Goal: Purchase product/service

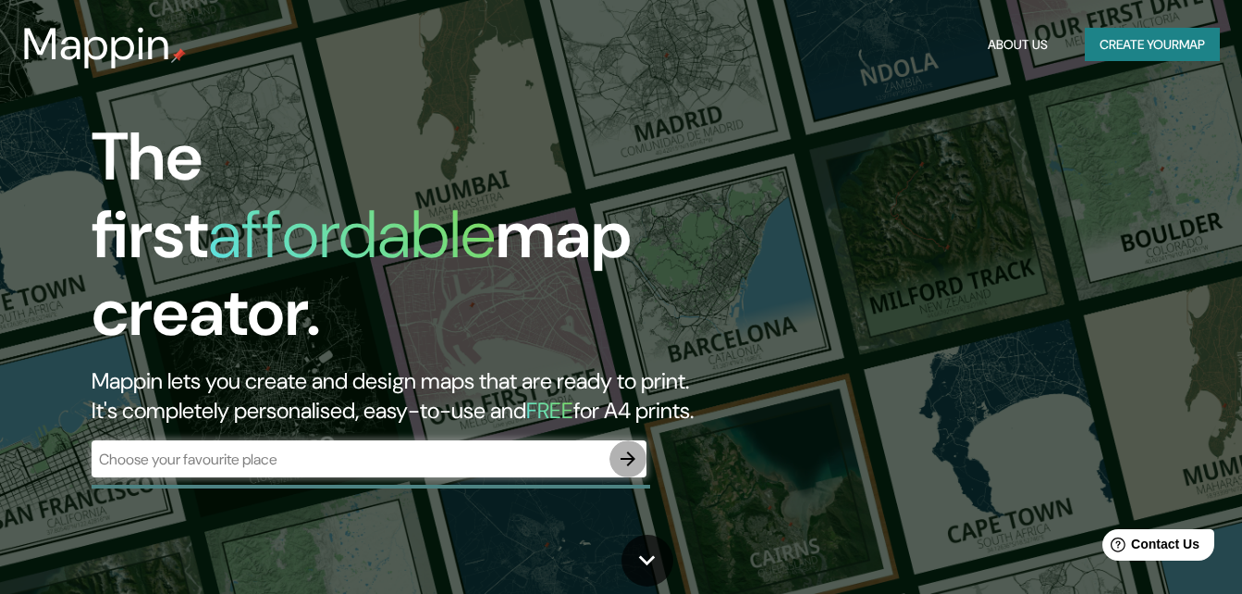
click at [632, 452] on button "button" at bounding box center [627, 458] width 37 height 37
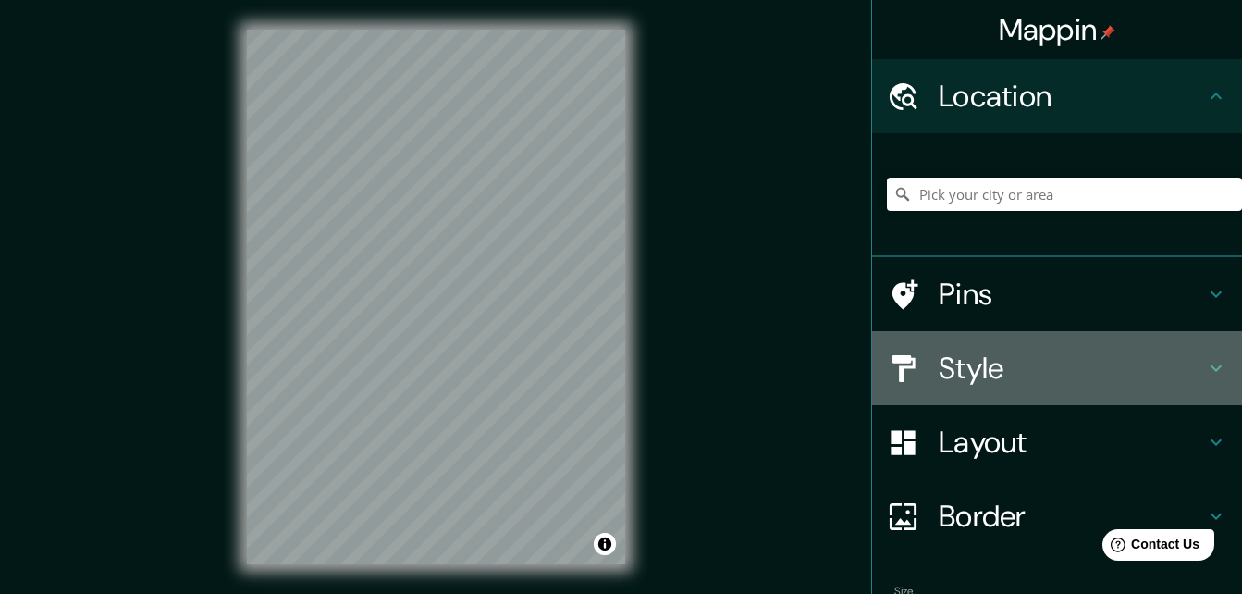
click at [1034, 369] on h4 "Style" at bounding box center [1072, 368] width 266 height 37
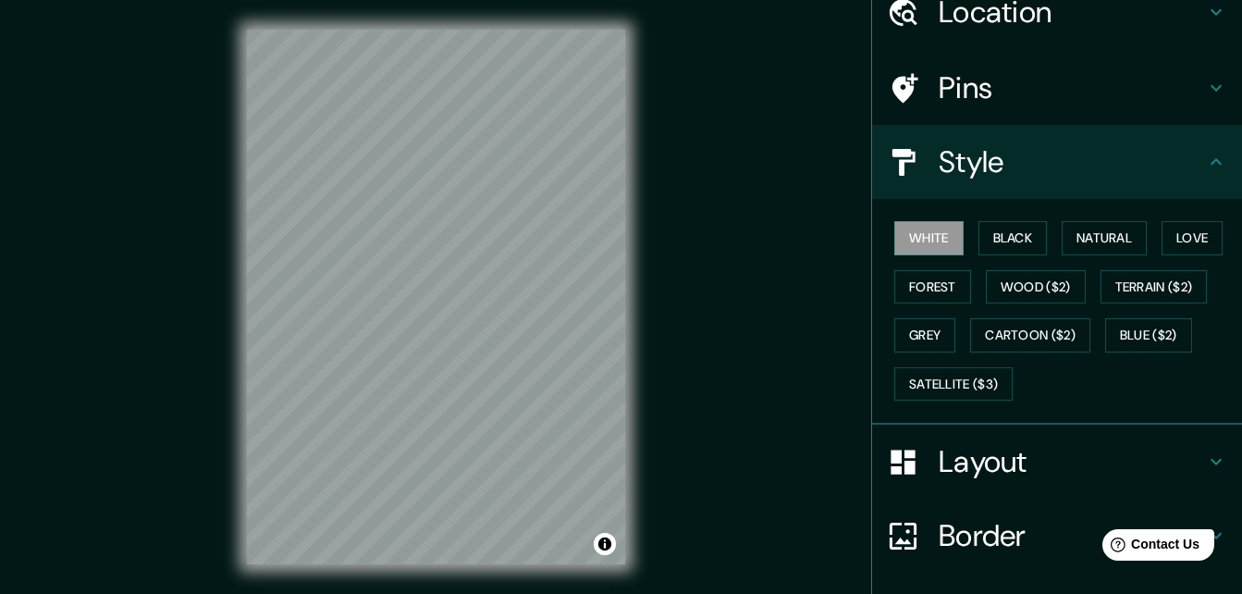
scroll to position [217, 0]
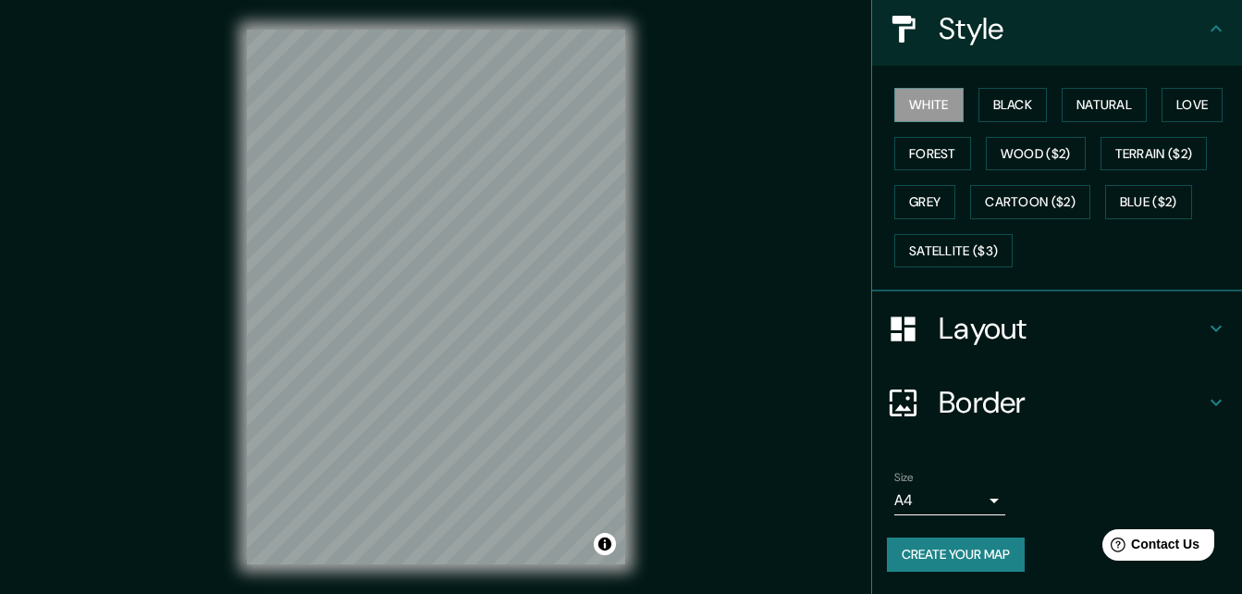
click at [948, 403] on h4 "Border" at bounding box center [1072, 402] width 266 height 37
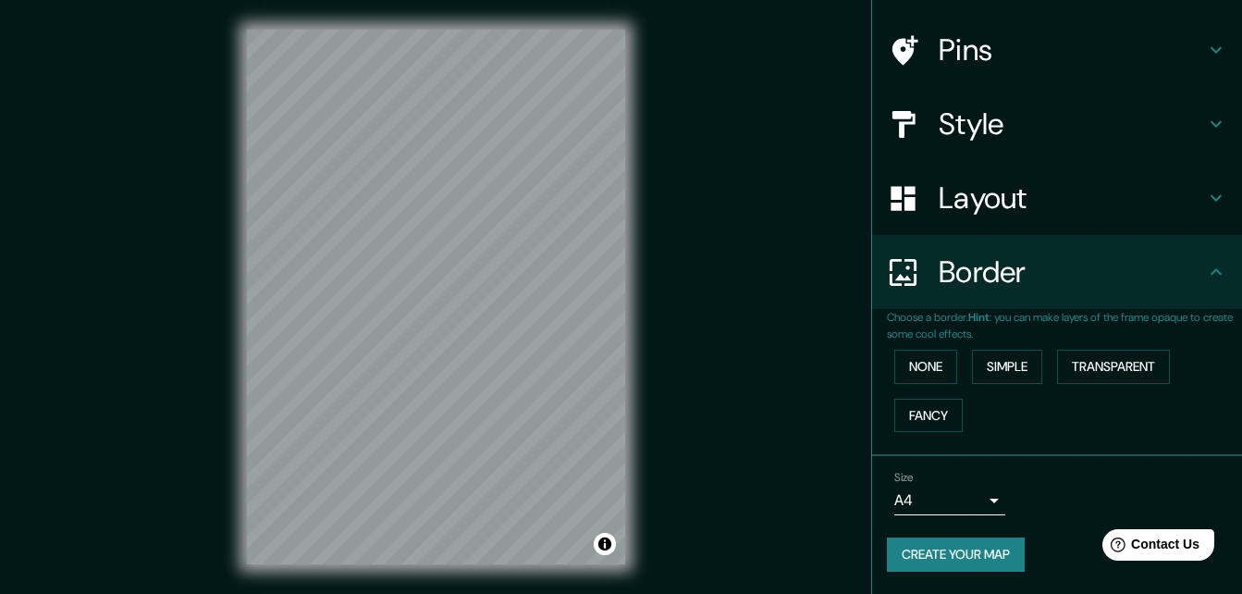
scroll to position [122, 0]
click at [1002, 360] on button "Simple" at bounding box center [1007, 367] width 70 height 34
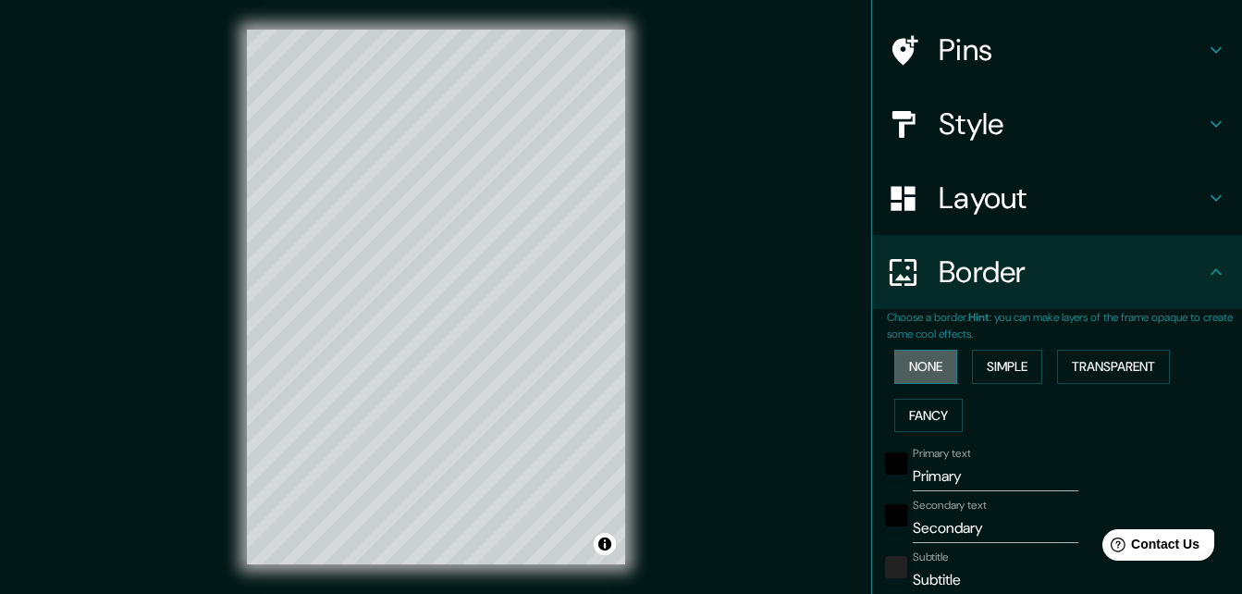
click at [929, 365] on button "None" at bounding box center [925, 367] width 63 height 34
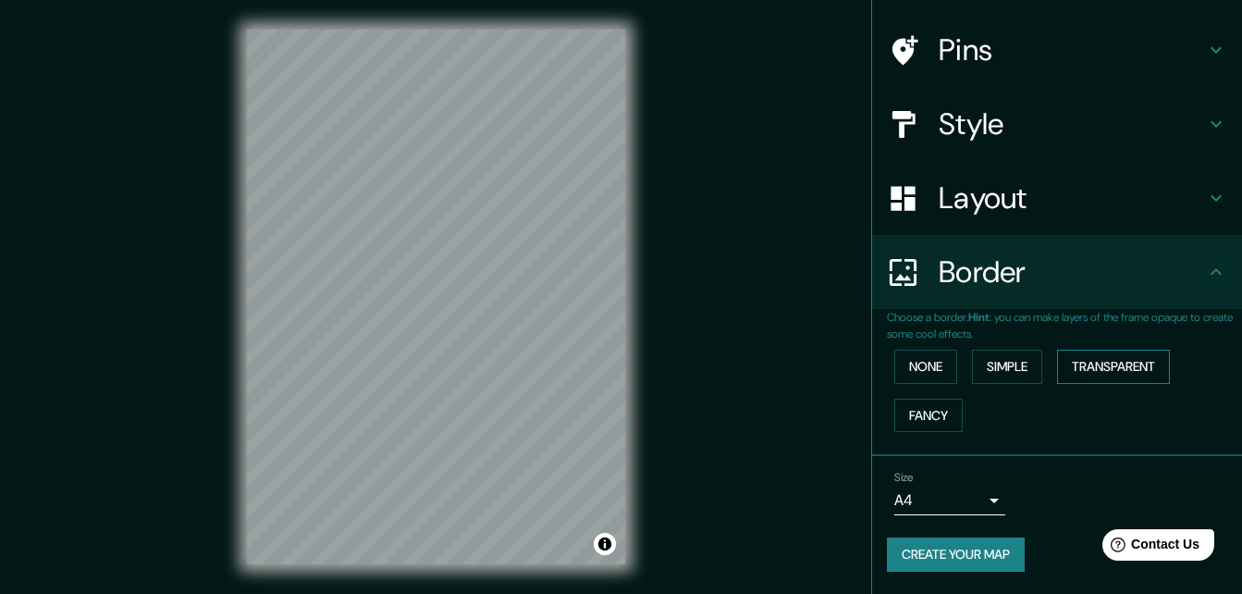
click at [1072, 358] on button "Transparent" at bounding box center [1113, 367] width 113 height 34
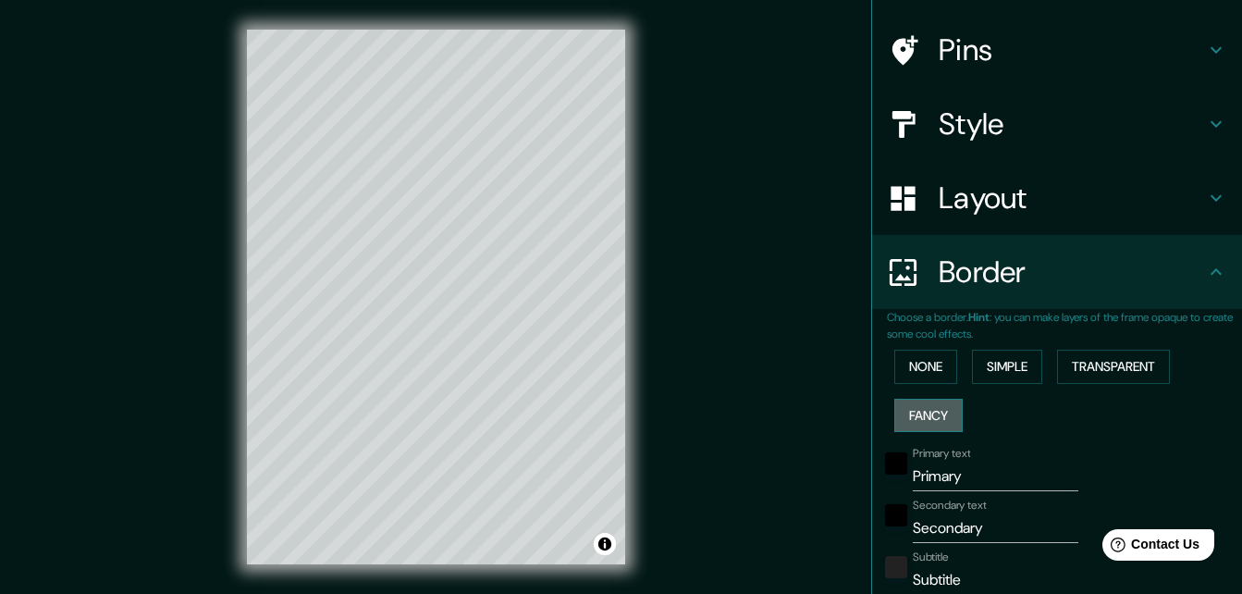
click at [926, 412] on button "Fancy" at bounding box center [928, 416] width 68 height 34
click at [992, 365] on button "Simple" at bounding box center [1007, 367] width 70 height 34
click at [920, 360] on button "None" at bounding box center [925, 367] width 63 height 34
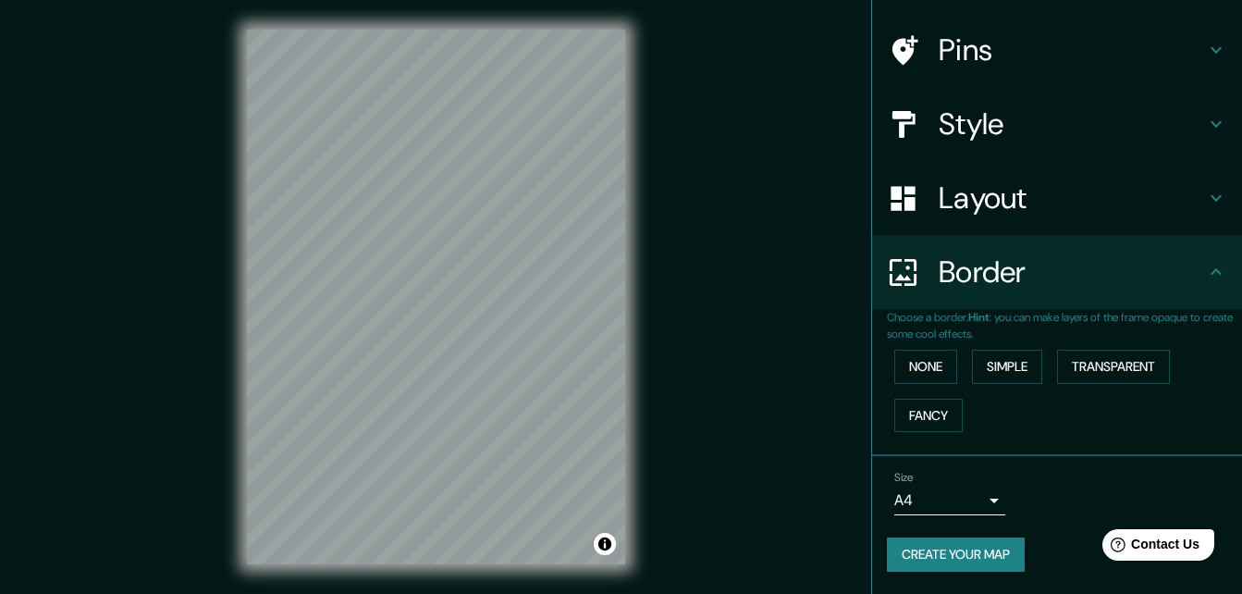
click at [982, 210] on h4 "Layout" at bounding box center [1072, 197] width 266 height 37
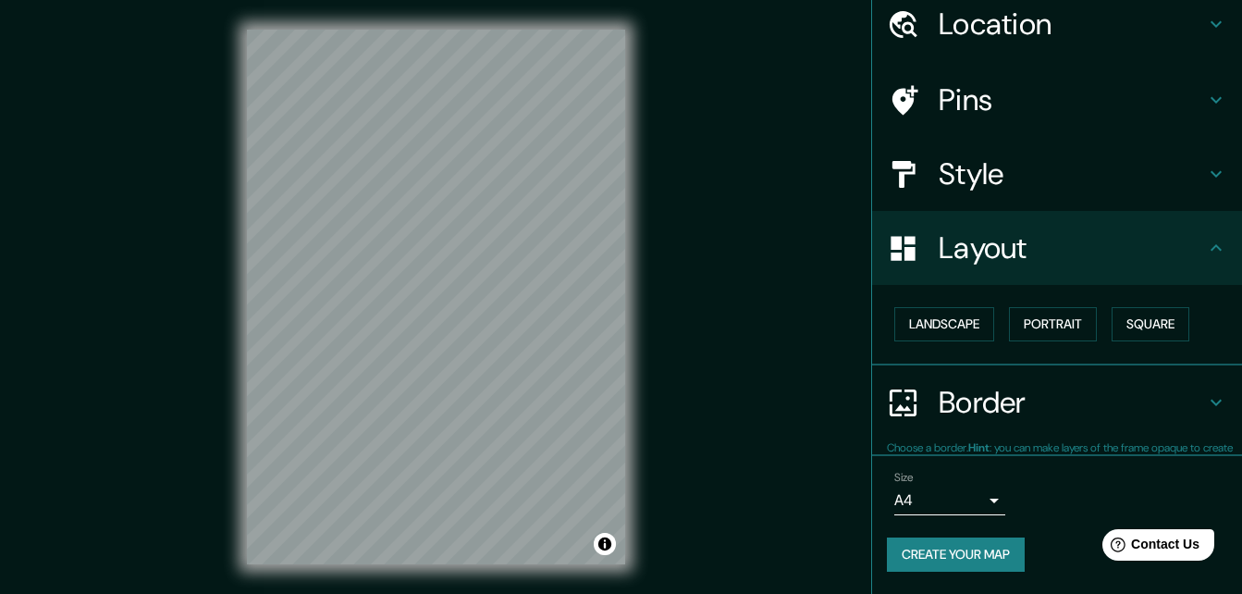
scroll to position [71, 0]
click at [1039, 324] on button "Portrait" at bounding box center [1053, 325] width 88 height 34
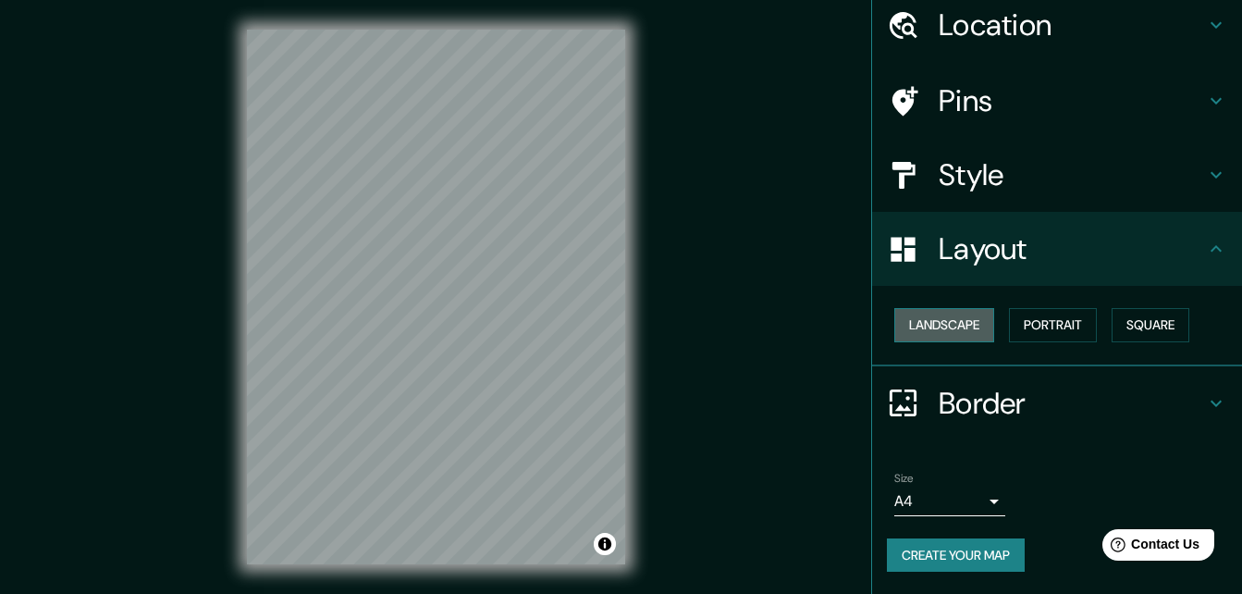
click at [957, 323] on button "Landscape" at bounding box center [944, 325] width 100 height 34
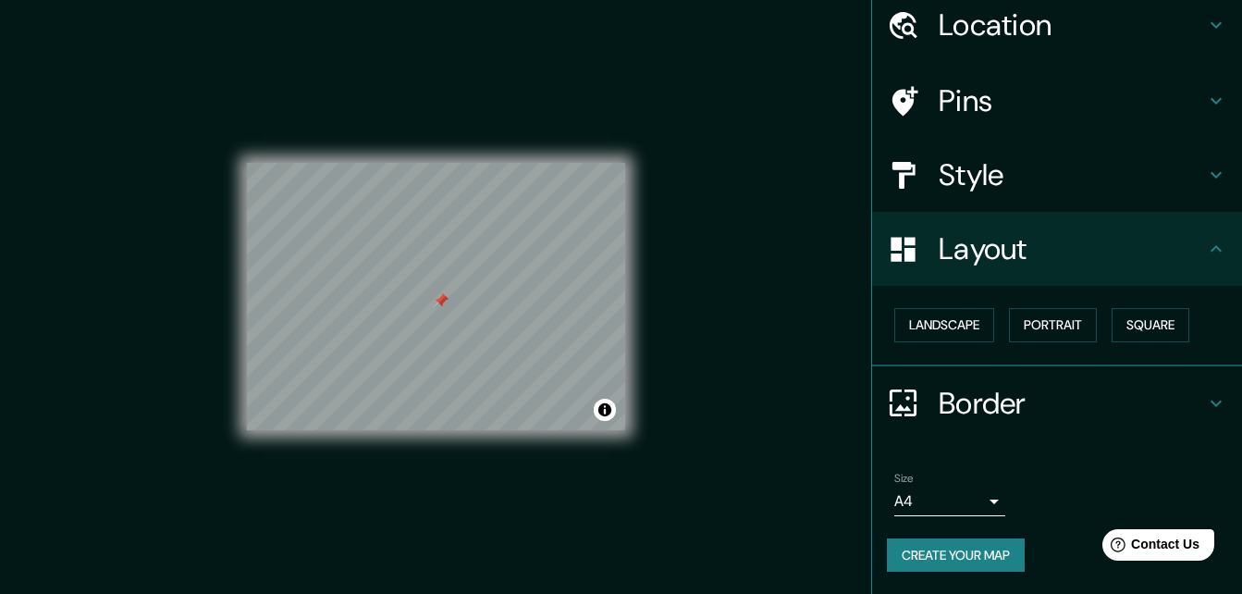
click at [436, 304] on div at bounding box center [441, 300] width 15 height 15
click at [440, 299] on div at bounding box center [441, 300] width 15 height 15
click at [1008, 552] on button "Create your map" at bounding box center [956, 555] width 138 height 34
click at [970, 502] on body "Mappin Location Pins Style Layout Landscape Portrait Square Border Choose a bor…" at bounding box center [621, 297] width 1242 height 594
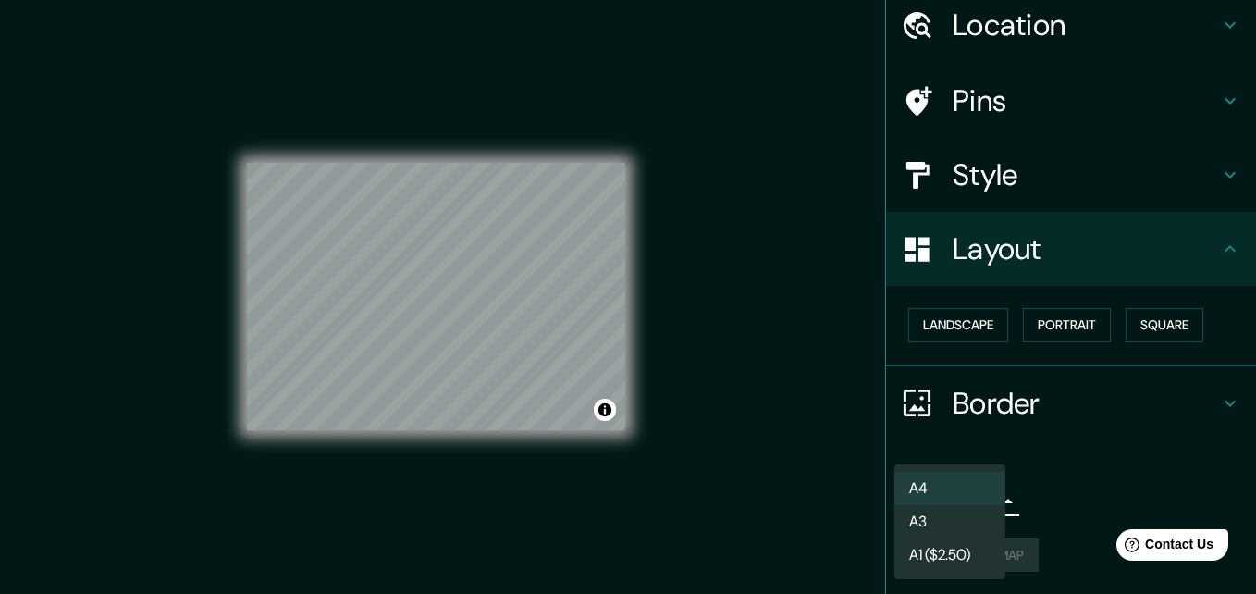
click at [972, 491] on li "A4" at bounding box center [949, 488] width 111 height 33
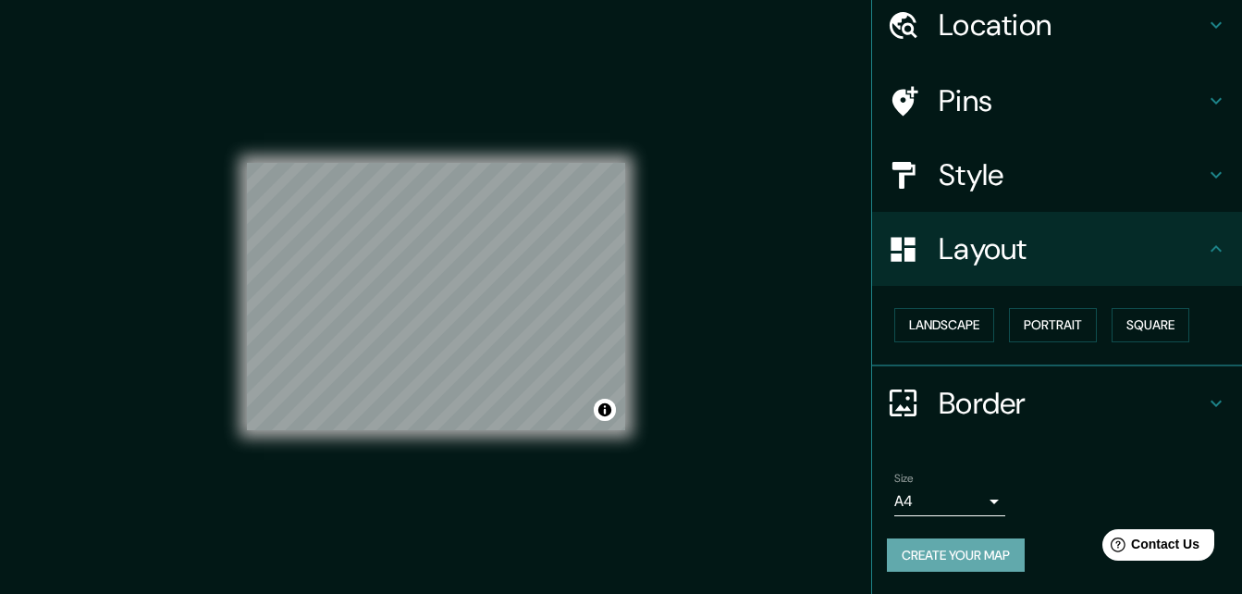
click at [1001, 555] on button "Create your map" at bounding box center [956, 555] width 138 height 34
click at [1187, 72] on div "Pins" at bounding box center [1057, 101] width 370 height 74
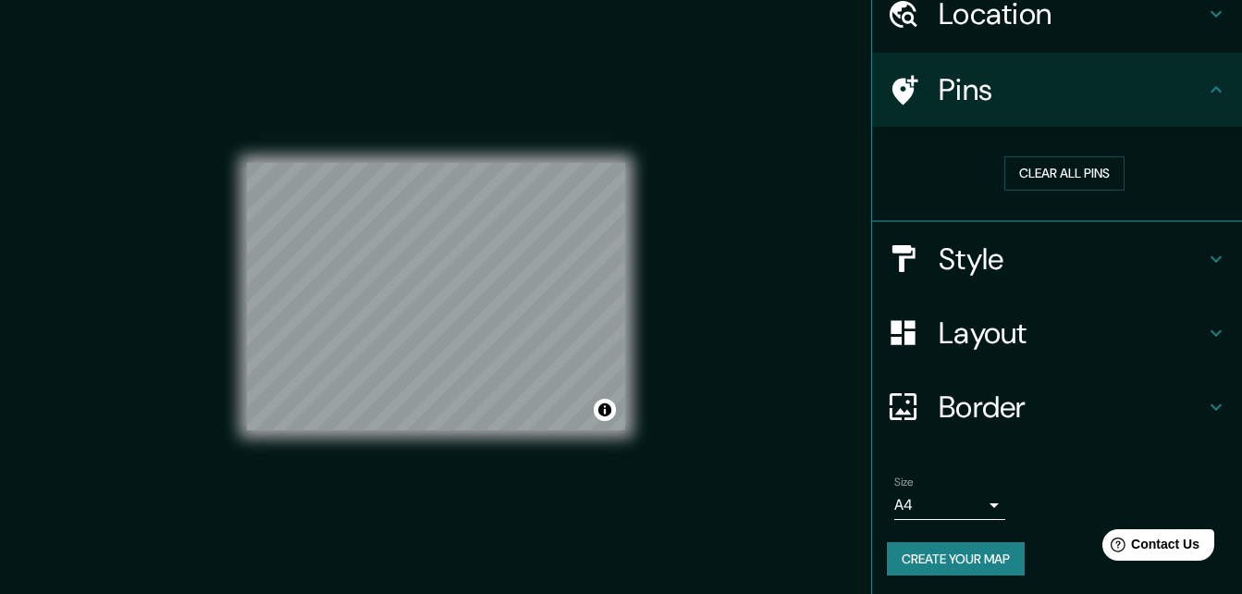
scroll to position [86, 0]
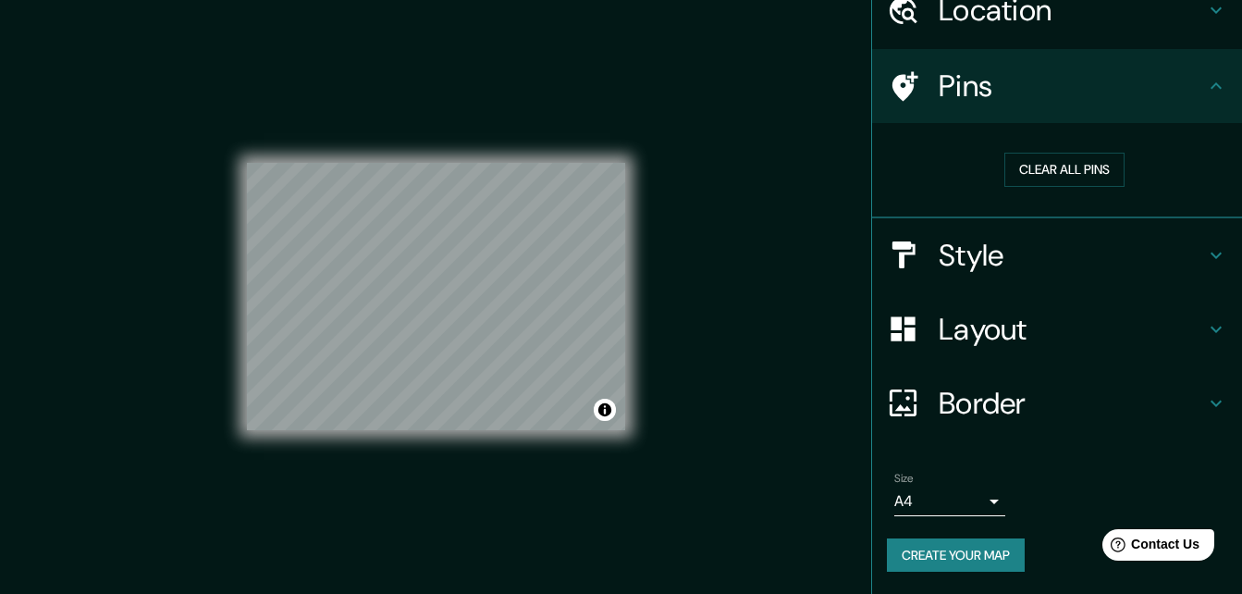
click at [949, 556] on button "Create your map" at bounding box center [956, 555] width 138 height 34
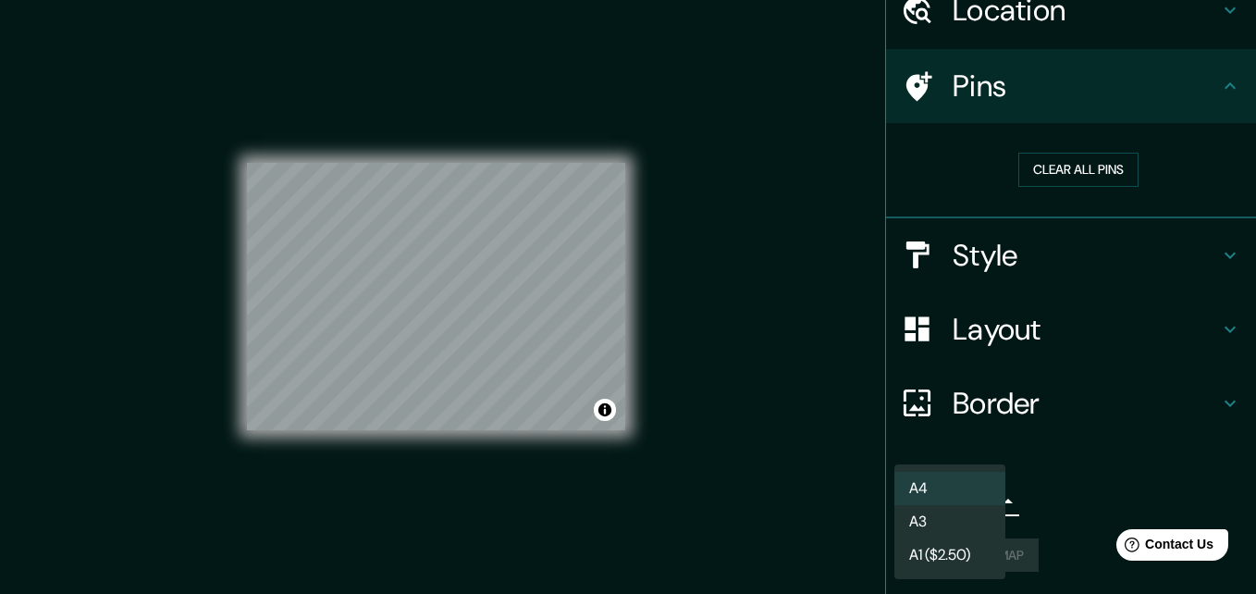
click at [973, 502] on body "Mappin Location Pins Clear all pins Style Layout Border Choose a border. Hint :…" at bounding box center [628, 297] width 1256 height 594
click at [970, 491] on li "A4" at bounding box center [949, 488] width 111 height 33
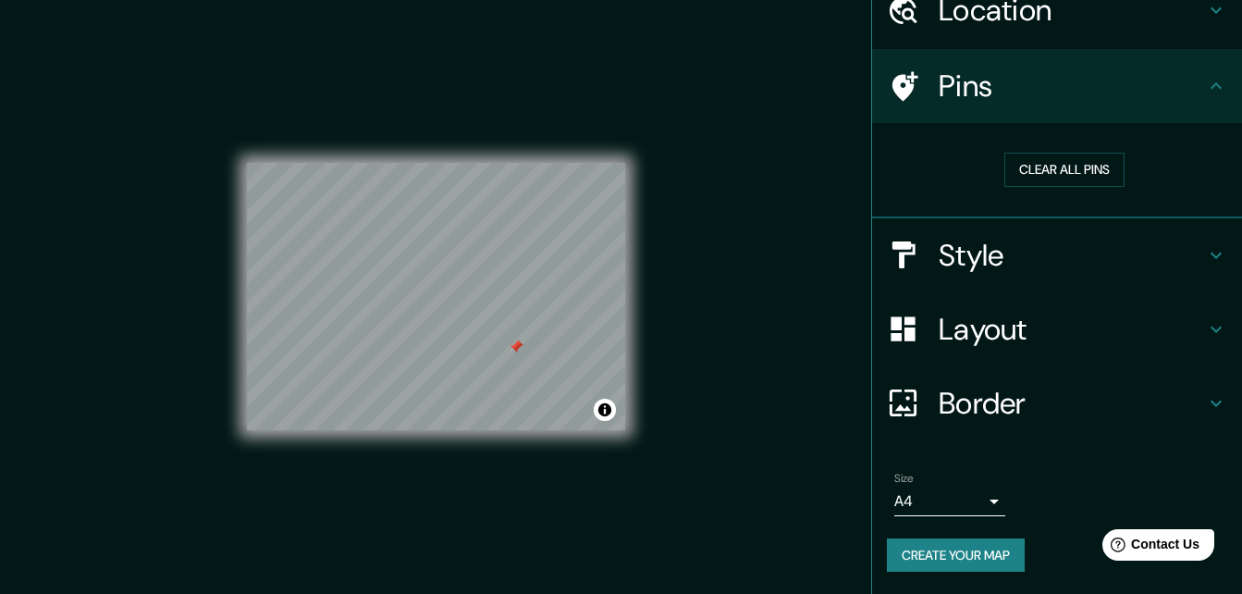
click at [513, 351] on div at bounding box center [516, 346] width 15 height 15
click at [959, 550] on button "Create your map" at bounding box center [956, 555] width 138 height 34
click at [972, 499] on body "Mappin Location Pins Clear all pins Style Layout Border Choose a border. Hint :…" at bounding box center [621, 297] width 1242 height 594
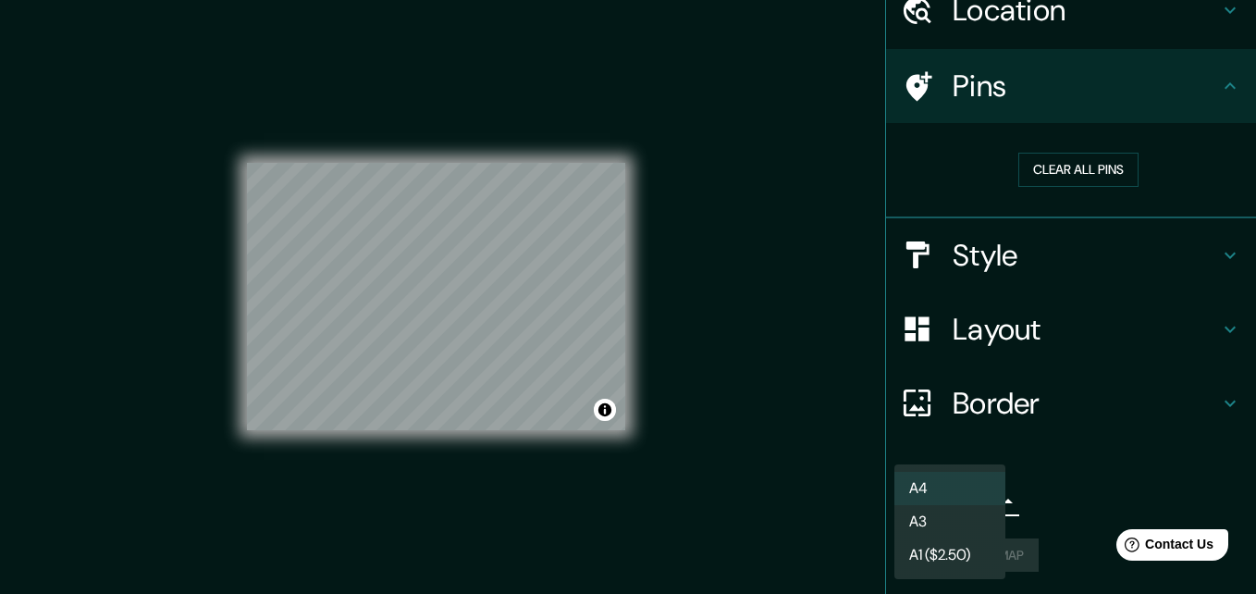
click at [968, 518] on li "A3" at bounding box center [949, 521] width 111 height 33
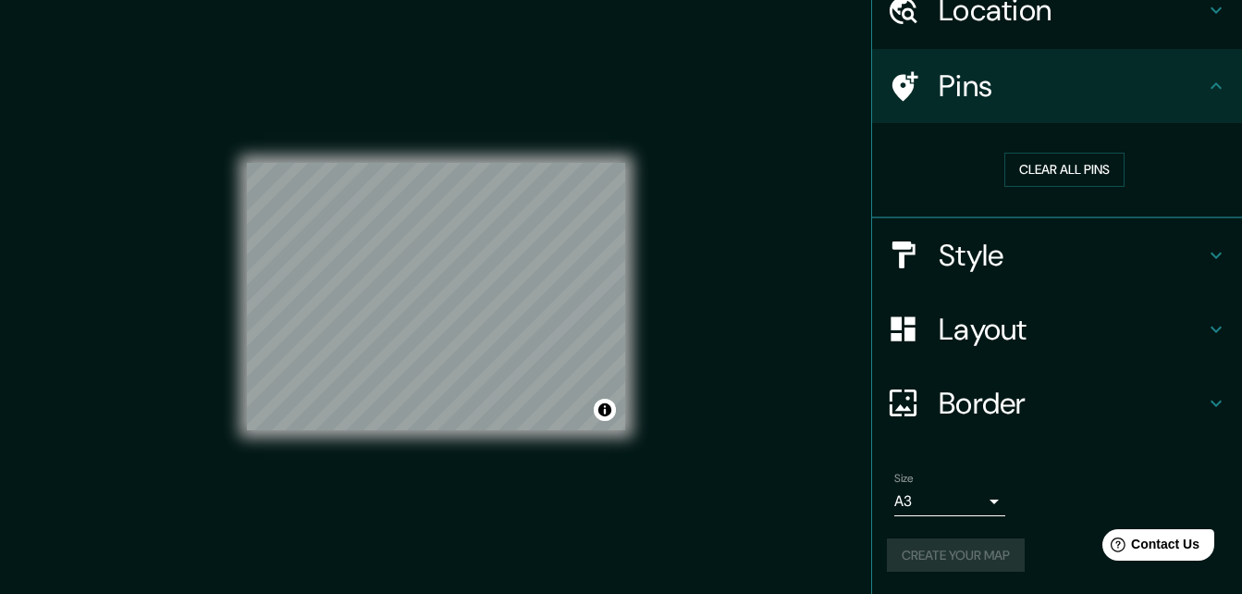
click at [958, 555] on div "Create your map" at bounding box center [1057, 555] width 340 height 34
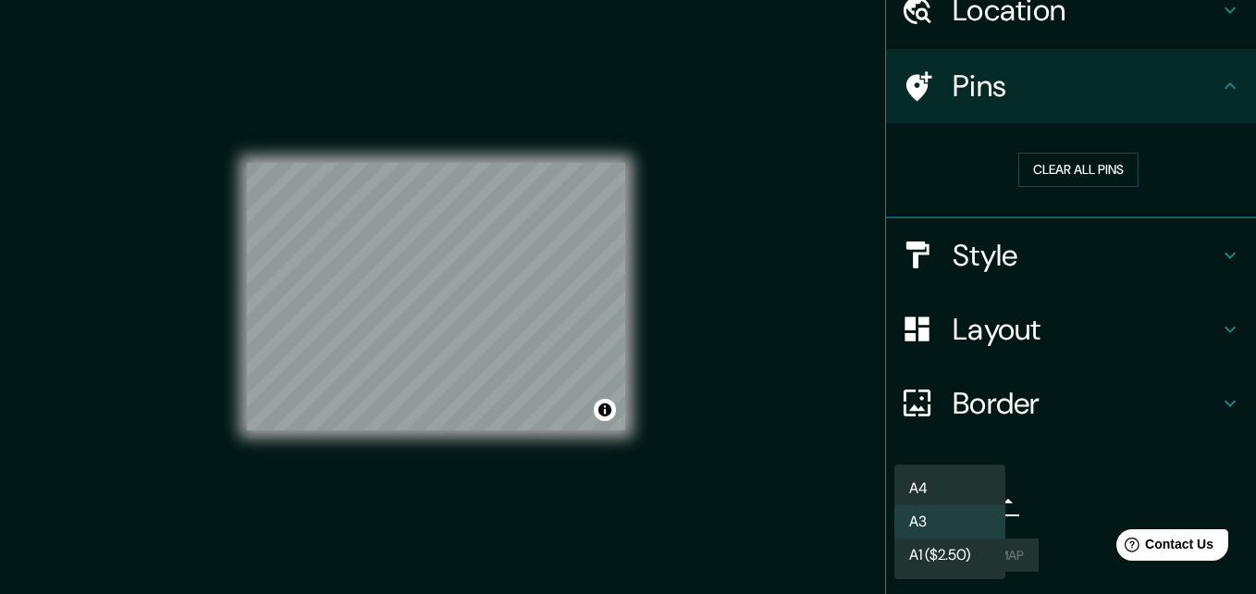
click at [959, 510] on body "Mappin Location Pins Clear all pins Style Layout Border Choose a border. Hint :…" at bounding box center [628, 297] width 1256 height 594
click at [963, 484] on li "A4" at bounding box center [949, 488] width 111 height 33
type input "single"
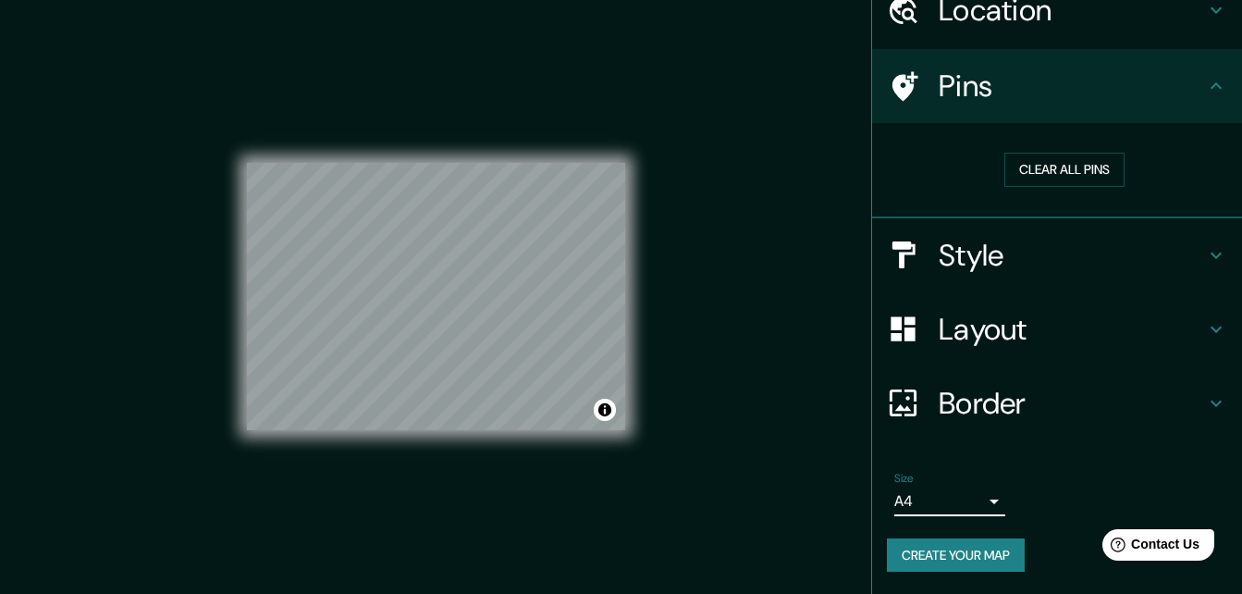
click at [965, 557] on button "Create your map" at bounding box center [956, 555] width 138 height 34
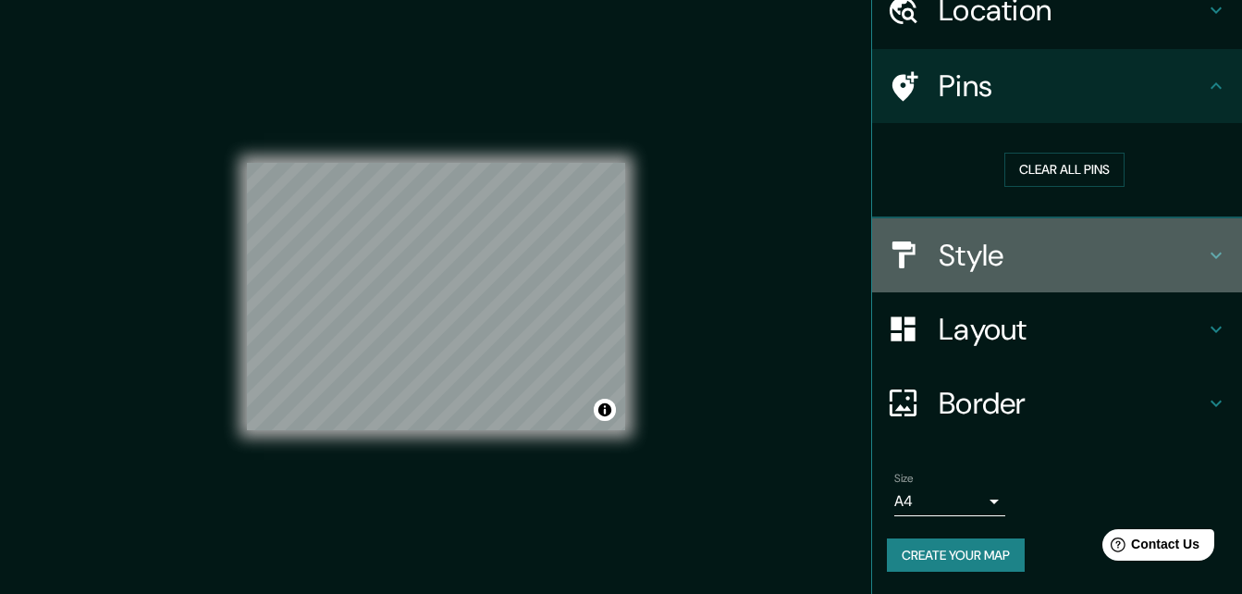
click at [952, 273] on h4 "Style" at bounding box center [1072, 255] width 266 height 37
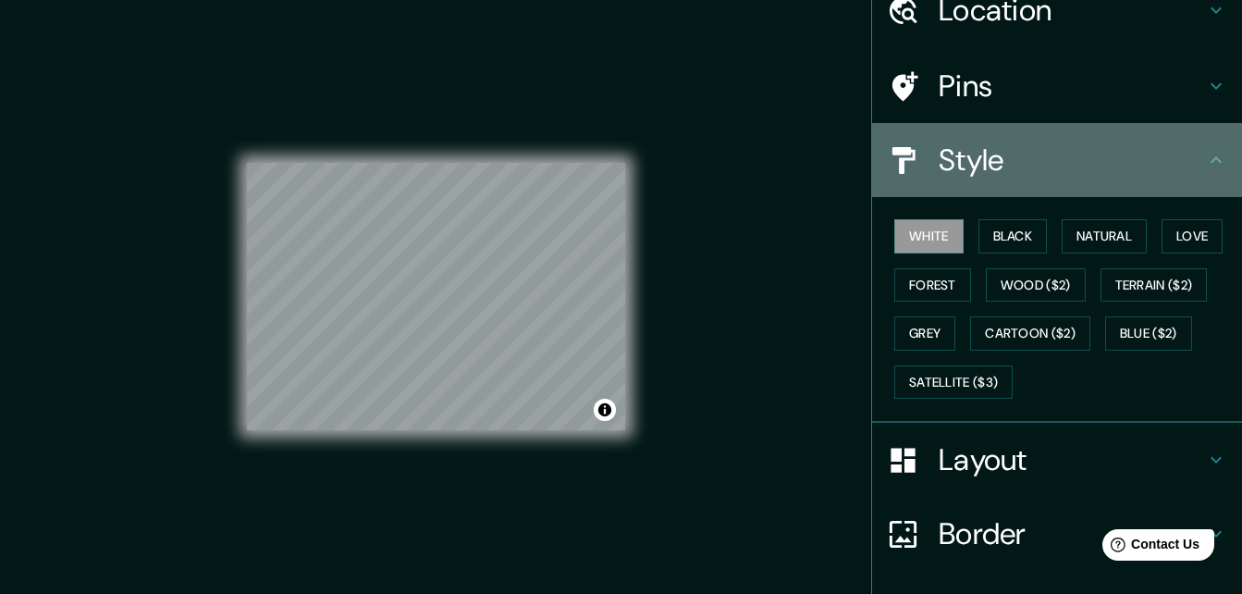
click at [996, 168] on h4 "Style" at bounding box center [1072, 159] width 266 height 37
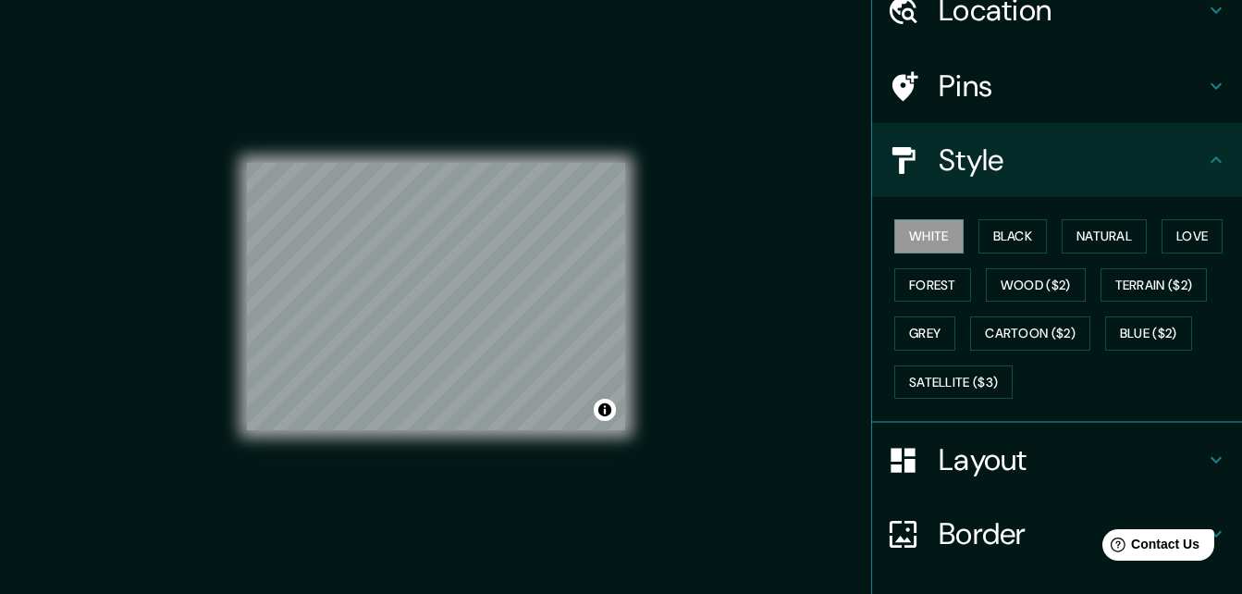
click at [978, 85] on h4 "Pins" at bounding box center [1072, 86] width 266 height 37
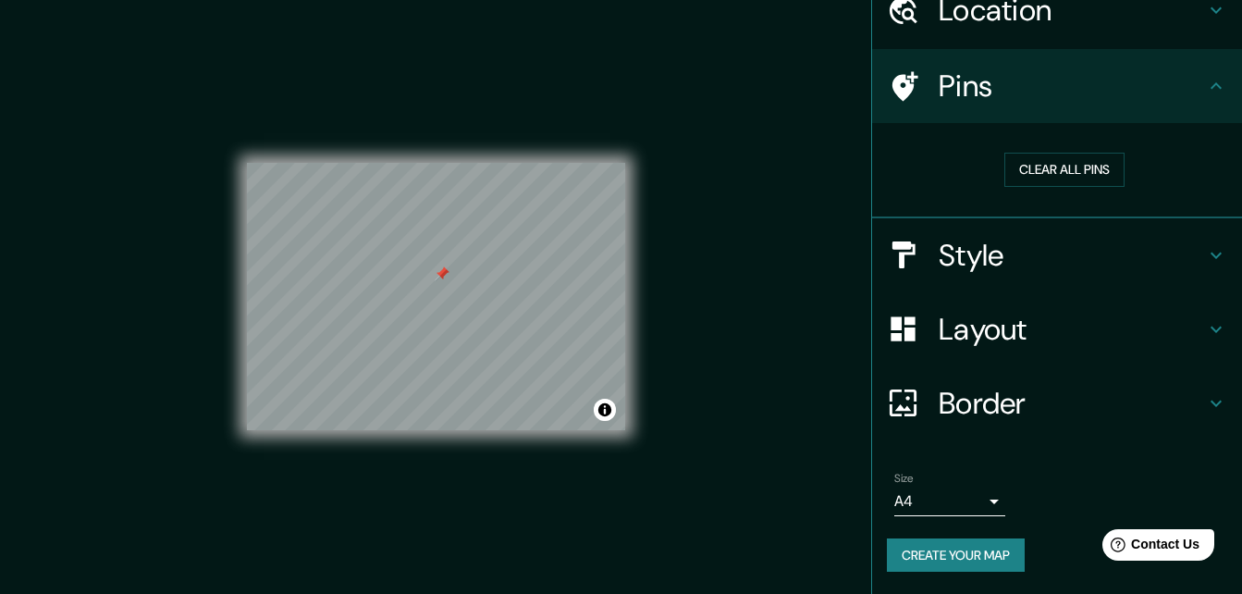
click at [978, 548] on button "Create your map" at bounding box center [956, 555] width 138 height 34
click at [444, 280] on div at bounding box center [442, 273] width 15 height 15
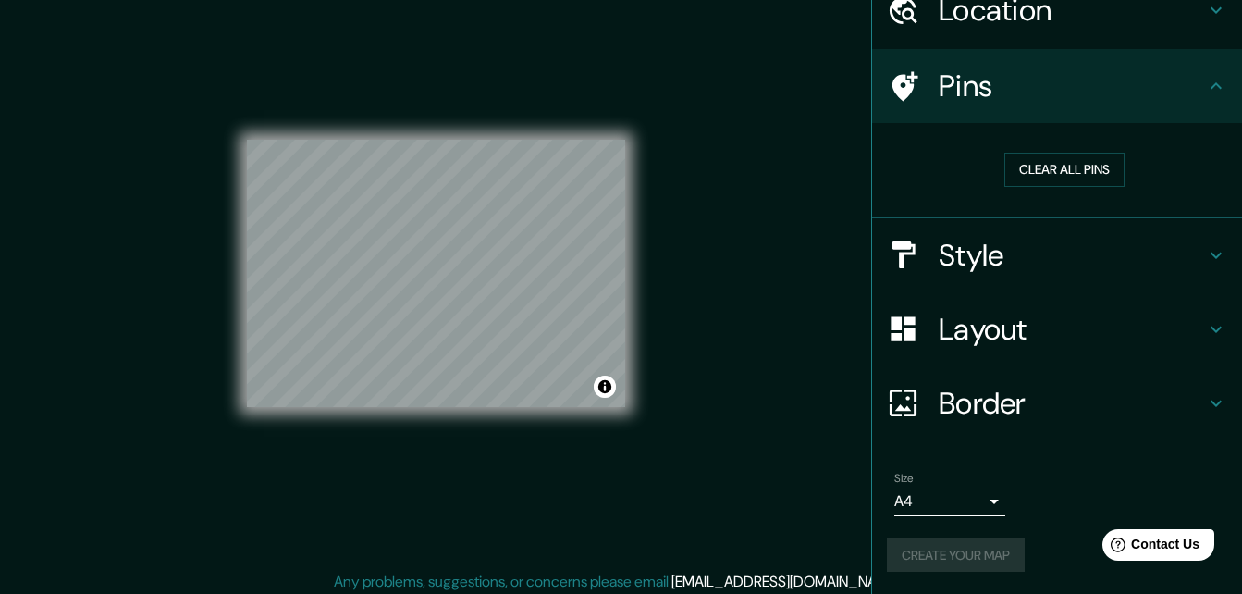
scroll to position [30, 0]
